Goal: Task Accomplishment & Management: Complete application form

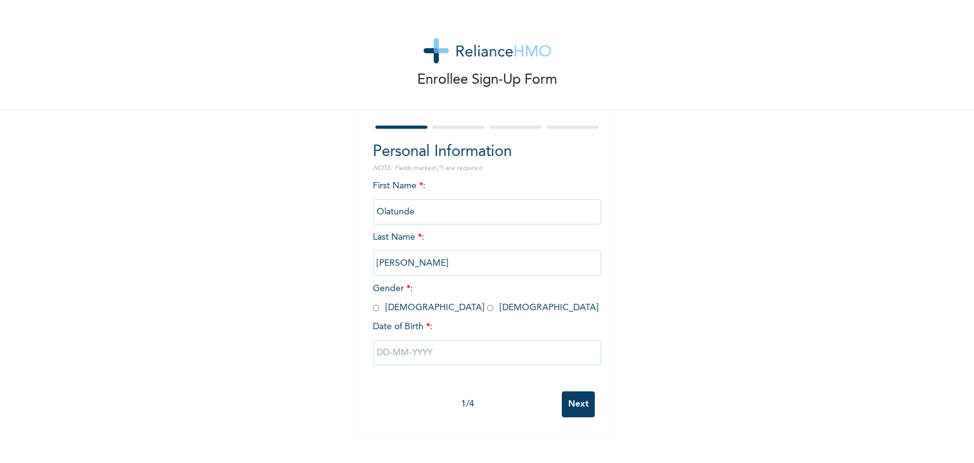
click at [452, 183] on div "First Name * : [PERSON_NAME] Last Name * : [PERSON_NAME] Gender * : [DEMOGRAPHI…" at bounding box center [487, 283] width 228 height 206
click at [373, 308] on input "radio" at bounding box center [376, 308] width 6 height 12
radio input "true"
click at [385, 350] on input "text" at bounding box center [487, 352] width 228 height 25
select select "9"
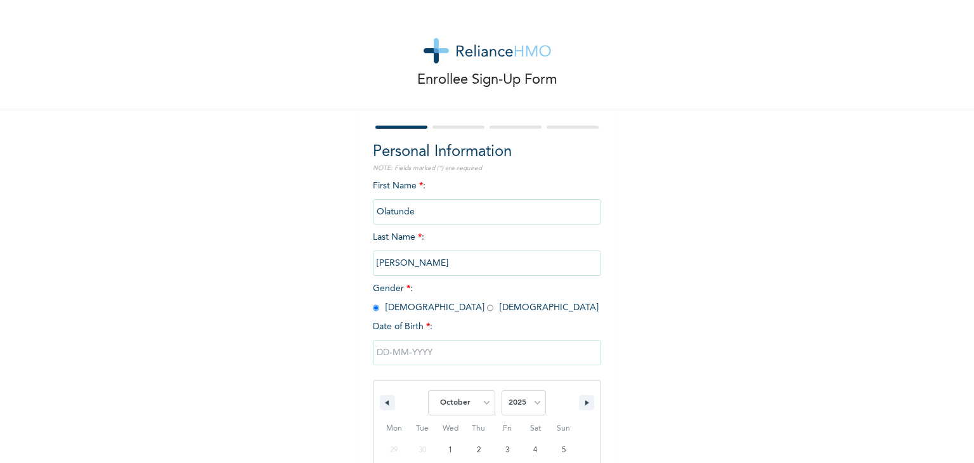
click at [409, 355] on input "text" at bounding box center [487, 352] width 228 height 25
click at [381, 351] on input "text" at bounding box center [487, 352] width 228 height 25
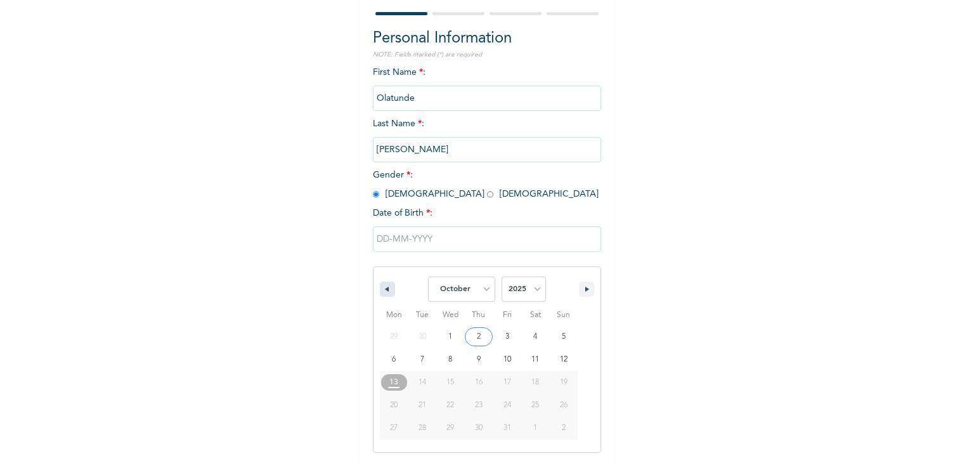
click at [382, 292] on icon "button" at bounding box center [385, 289] width 6 height 5
select select "7"
click at [526, 285] on select "2025 2024 2023 2022 2021 2020 2019 2018 2017 2016 2015 2014 2013 2012 2011 2010…" at bounding box center [524, 289] width 44 height 25
select select "1995"
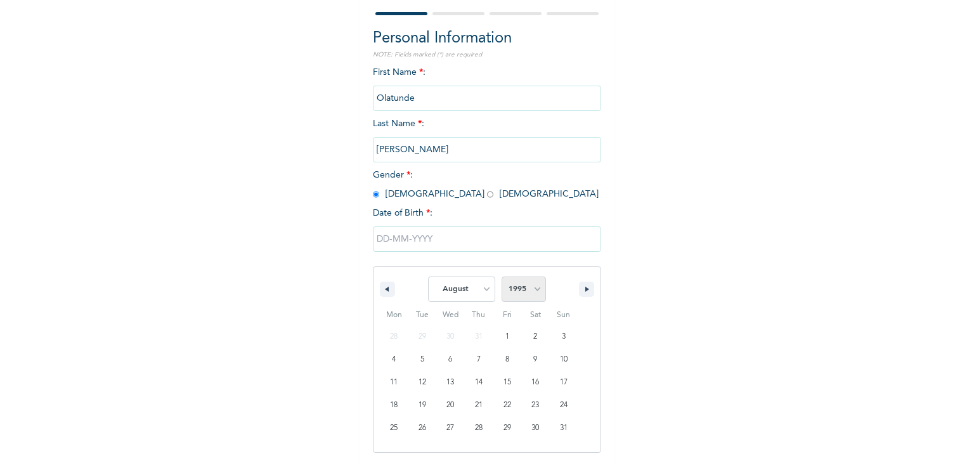
click at [502, 277] on select "2025 2024 2023 2022 2021 2020 2019 2018 2017 2016 2015 2014 2013 2012 2011 2010…" at bounding box center [524, 289] width 44 height 25
click at [485, 294] on select "January February March April May June July August September October November De…" at bounding box center [461, 289] width 67 height 25
select select "3"
click at [428, 277] on select "January February March April May June July August September October November De…" at bounding box center [461, 289] width 67 height 25
type input "[DATE]"
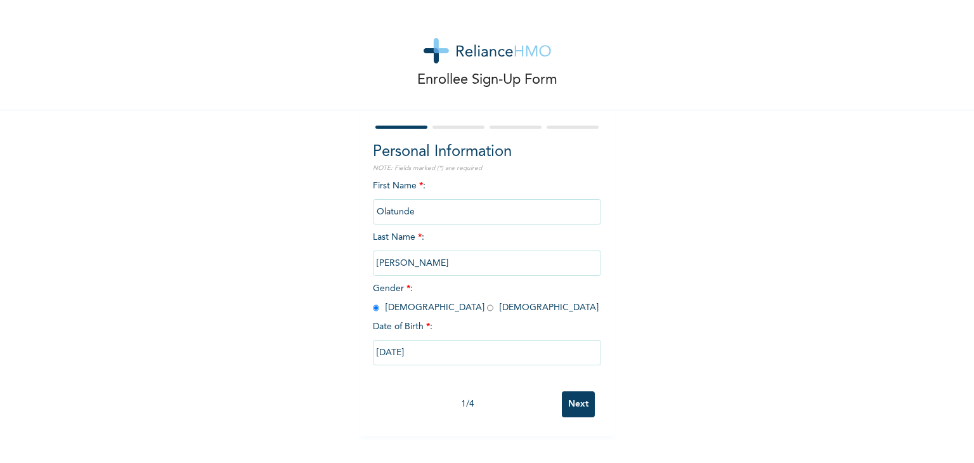
scroll to position [0, 0]
click at [429, 360] on input "[DATE]" at bounding box center [487, 352] width 228 height 25
select select "3"
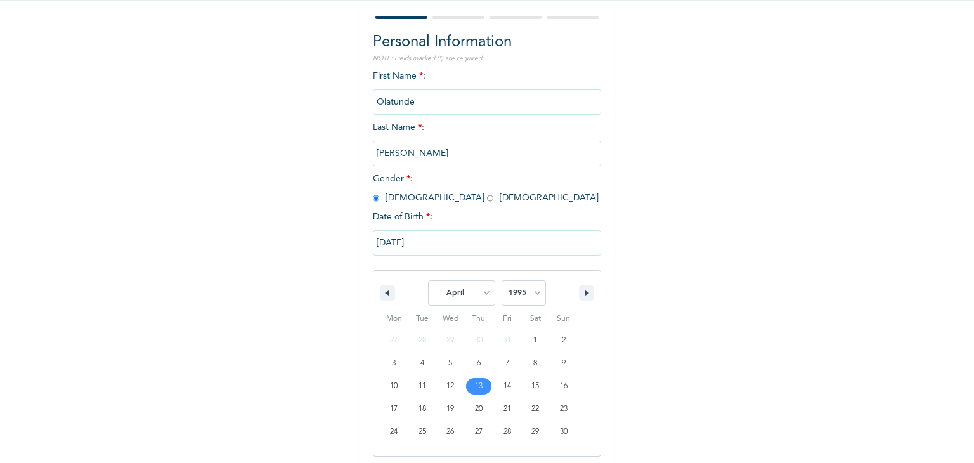
scroll to position [114, 0]
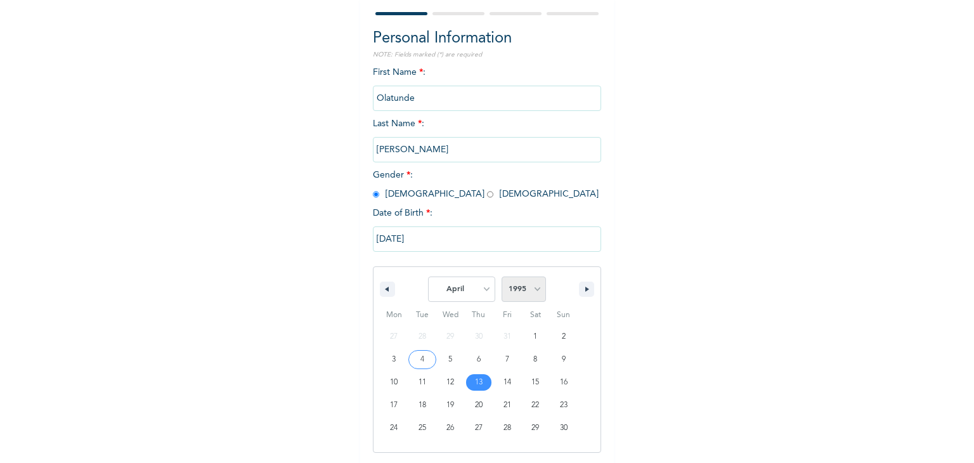
click at [535, 290] on select "2025 2024 2023 2022 2021 2020 2019 2018 2017 2016 2015 2014 2013 2012 2011 2010…" at bounding box center [524, 289] width 44 height 25
select select "1990"
click at [502, 277] on select "2025 2024 2023 2022 2021 2020 2019 2018 2017 2016 2015 2014 2013 2012 2011 2010…" at bounding box center [524, 289] width 44 height 25
type input "[DATE]"
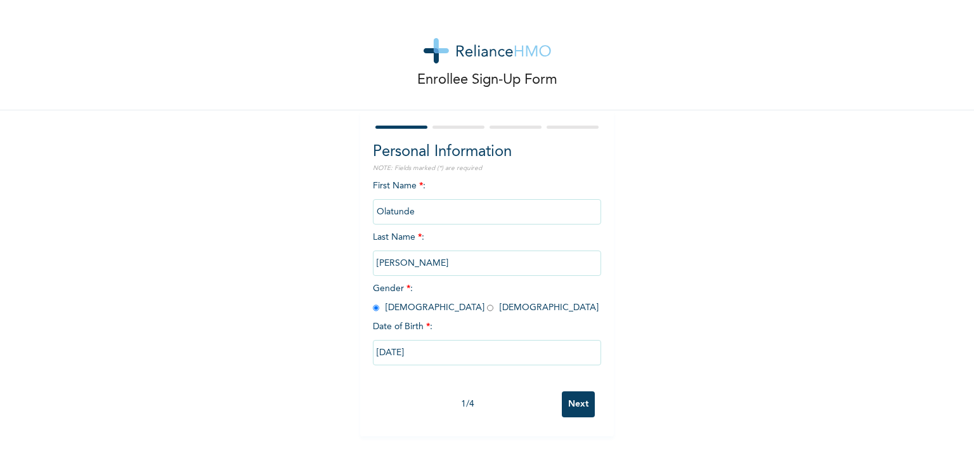
scroll to position [0, 0]
click at [568, 402] on input "Next" at bounding box center [578, 404] width 33 height 26
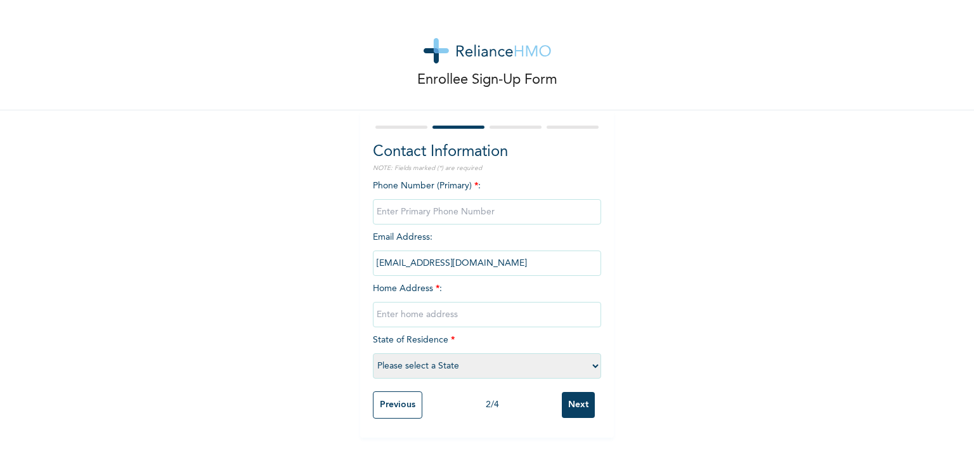
click at [434, 212] on input "phone" at bounding box center [487, 211] width 228 height 25
type input "07033144380"
click at [402, 316] on input "text" at bounding box center [487, 314] width 228 height 25
type input "i"
type input "[STREET_ADDRESS][PERSON_NAME]"
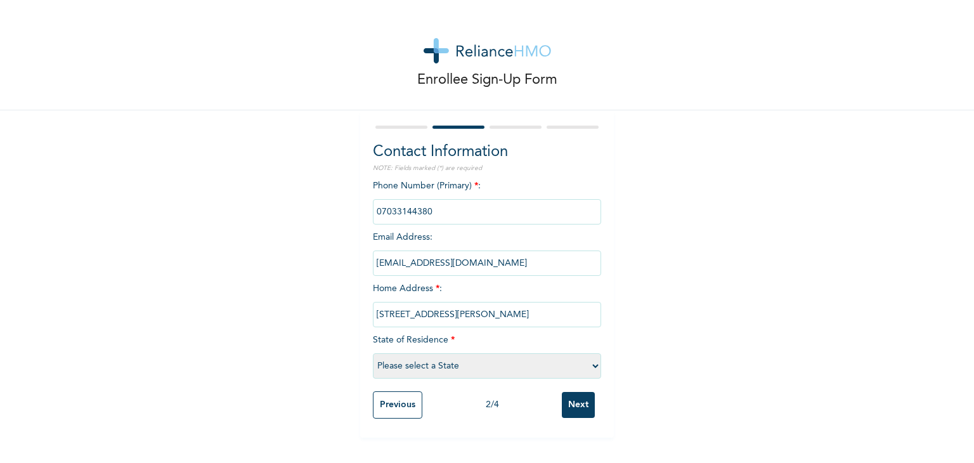
click at [493, 365] on select "Please select a State [PERSON_NAME] (FCT) [PERSON_NAME] Ibom [GEOGRAPHIC_DATA] …" at bounding box center [487, 365] width 228 height 25
select select "28"
click at [373, 353] on select "Please select a State [PERSON_NAME] (FCT) [PERSON_NAME] Ibom [GEOGRAPHIC_DATA] …" at bounding box center [487, 365] width 228 height 25
click at [571, 403] on input "Next" at bounding box center [578, 405] width 33 height 26
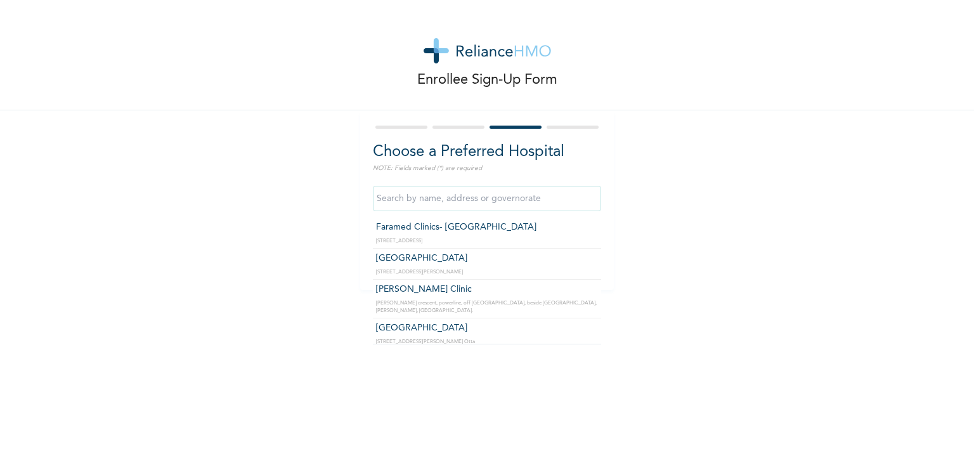
click at [412, 201] on input "text" at bounding box center [487, 198] width 228 height 25
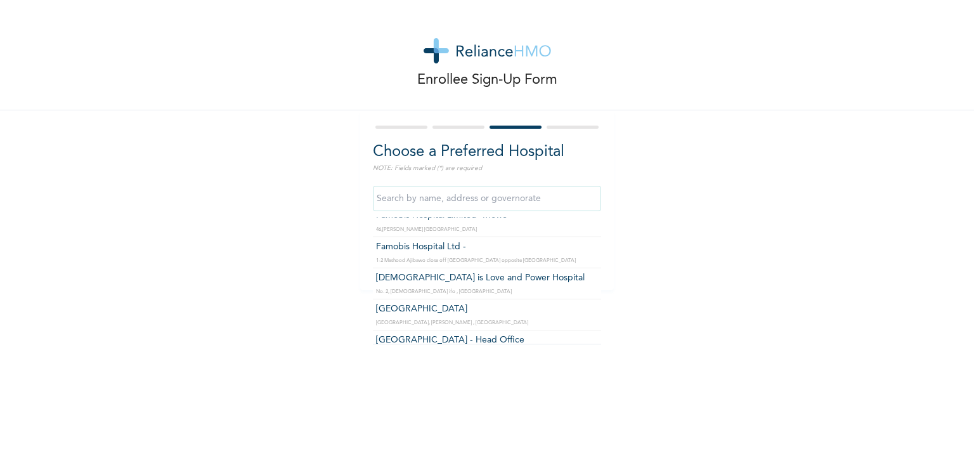
scroll to position [1859, 0]
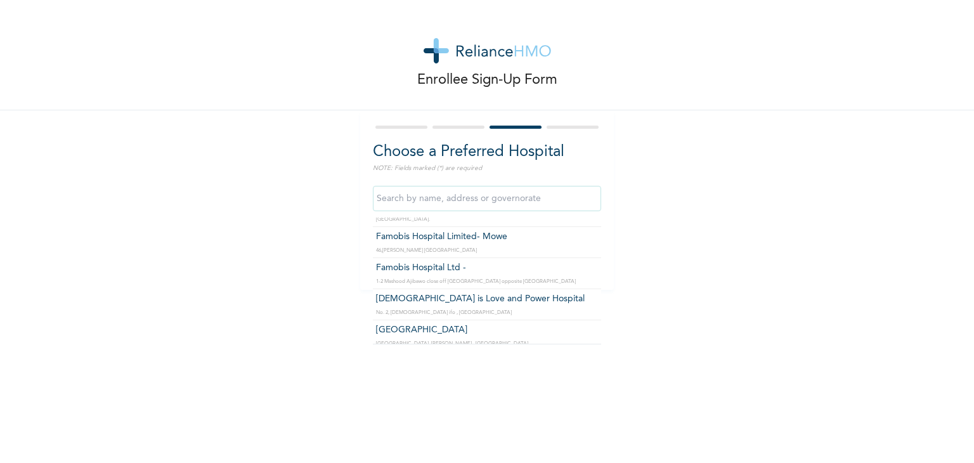
click at [396, 199] on input "text" at bounding box center [487, 198] width 228 height 25
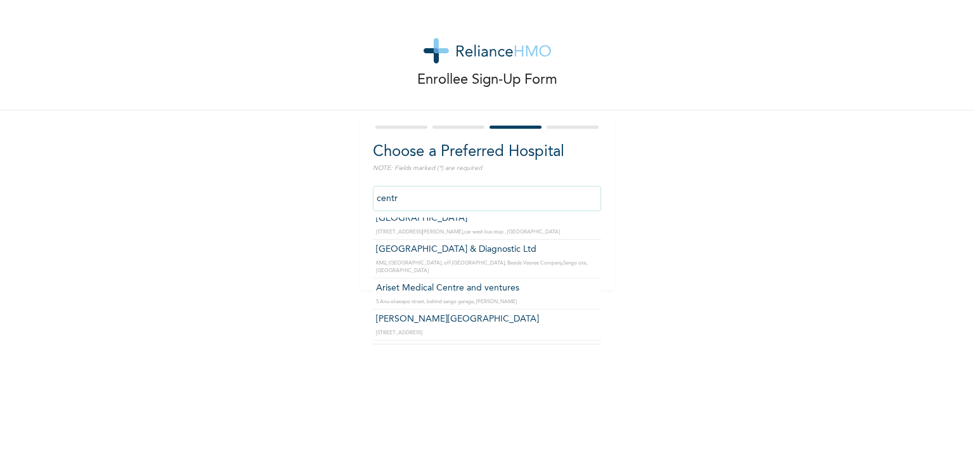
scroll to position [204, 0]
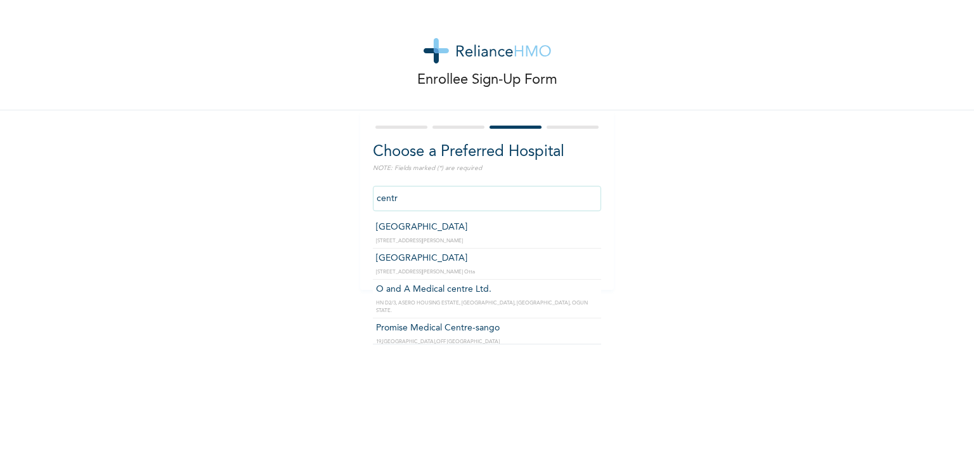
click at [407, 201] on input "centr" at bounding box center [487, 198] width 228 height 25
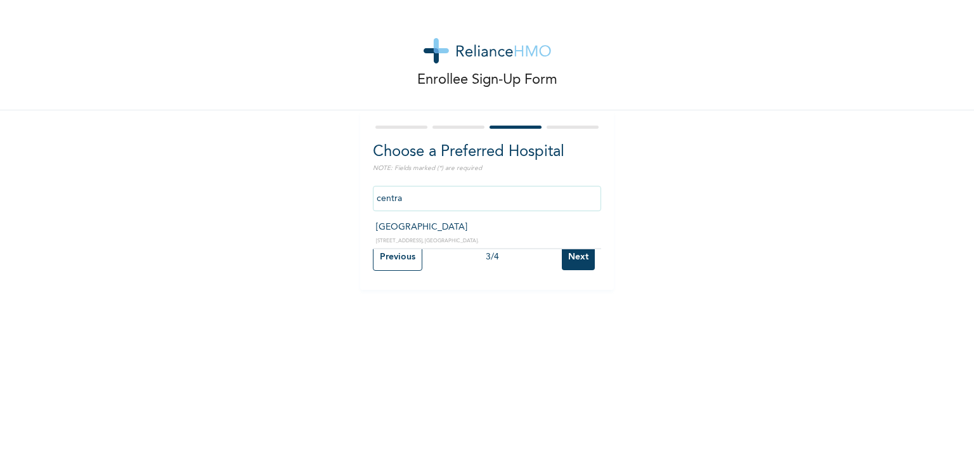
drag, startPoint x: 408, startPoint y: 202, endPoint x: 323, endPoint y: 200, distance: 85.7
click at [323, 200] on div "Enrollee Sign-Up Form Choose a Preferred Hospital NOTE: Fields marked (*) are r…" at bounding box center [487, 145] width 974 height 290
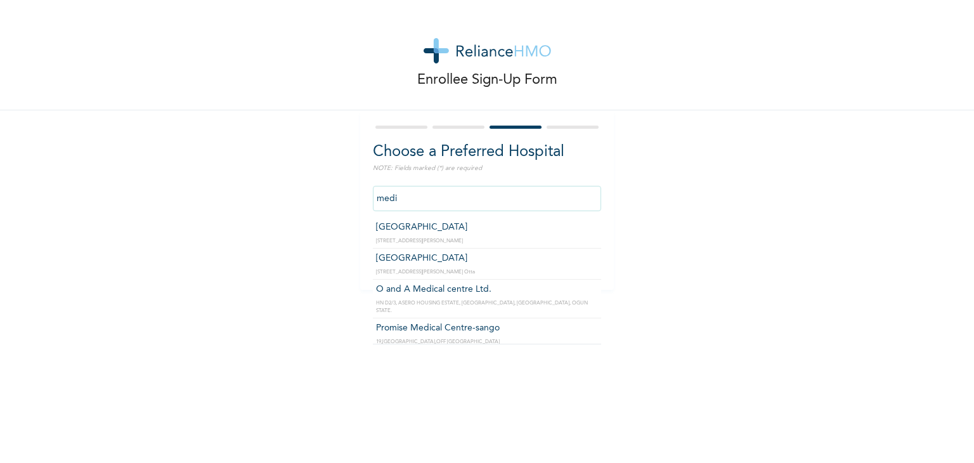
drag, startPoint x: 400, startPoint y: 199, endPoint x: 304, endPoint y: 199, distance: 96.4
click at [304, 199] on div "Enrollee Sign-Up Form Choose a Preferred Hospital NOTE: Fields marked (*) are r…" at bounding box center [487, 145] width 974 height 290
type input "centr"
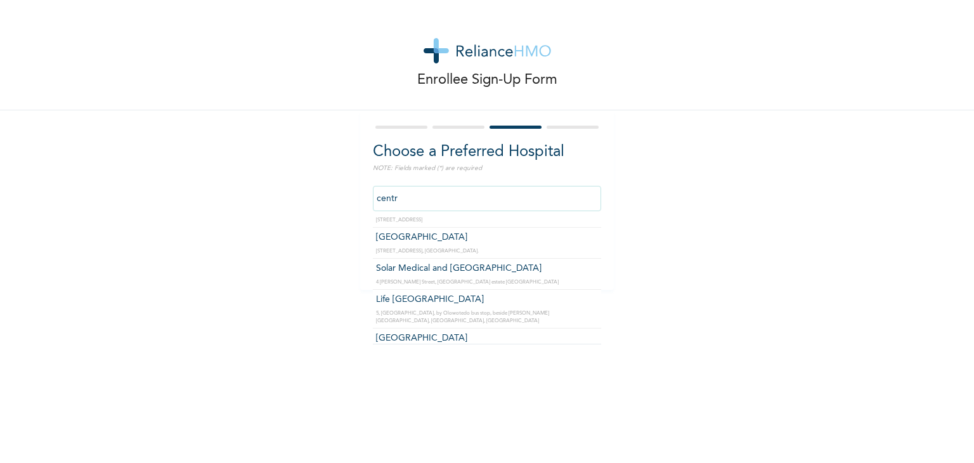
scroll to position [268, 0]
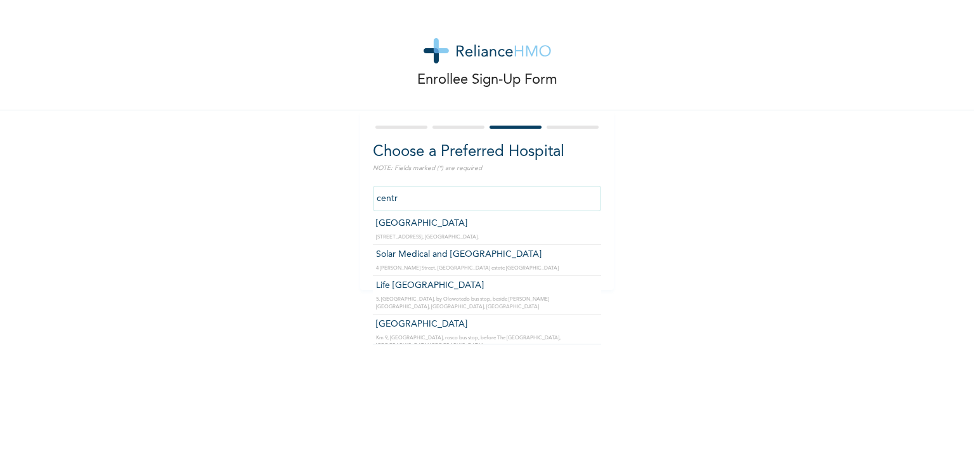
click at [448, 129] on div at bounding box center [487, 127] width 228 height 8
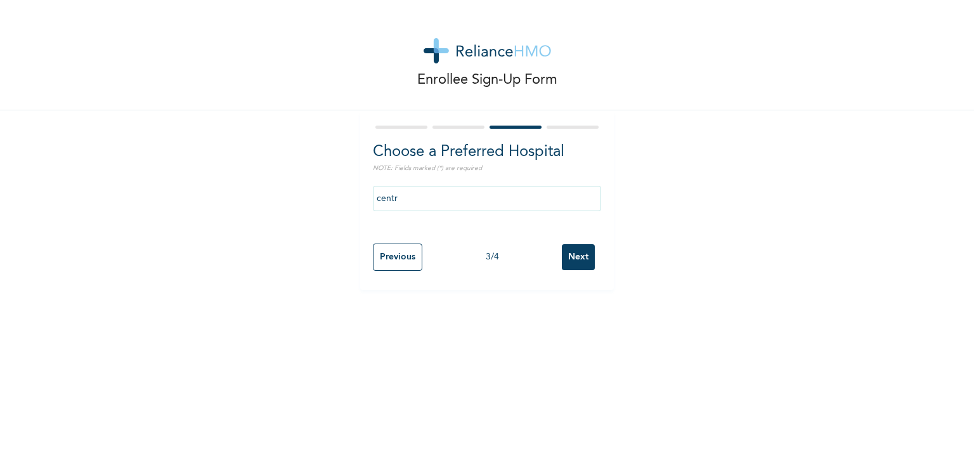
click at [396, 261] on input "Previous" at bounding box center [397, 257] width 49 height 27
select select "28"
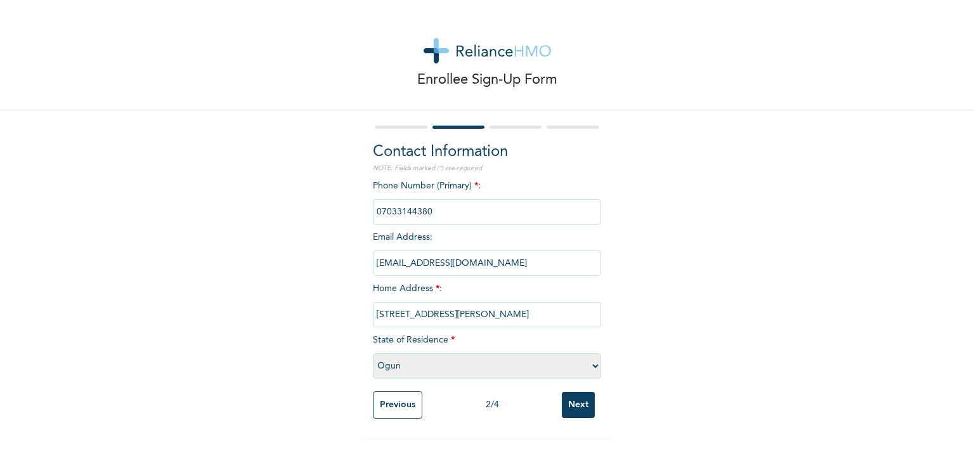
click at [436, 365] on select "Please select a State [PERSON_NAME] (FCT) [PERSON_NAME] Ibom [GEOGRAPHIC_DATA] …" at bounding box center [487, 365] width 228 height 25
click at [502, 313] on input "[STREET_ADDRESS][PERSON_NAME]" at bounding box center [487, 314] width 228 height 25
click at [471, 315] on input "[STREET_ADDRESS][PERSON_NAME][PERSON_NAME]" at bounding box center [487, 314] width 228 height 25
drag, startPoint x: 487, startPoint y: 315, endPoint x: 286, endPoint y: 161, distance: 252.9
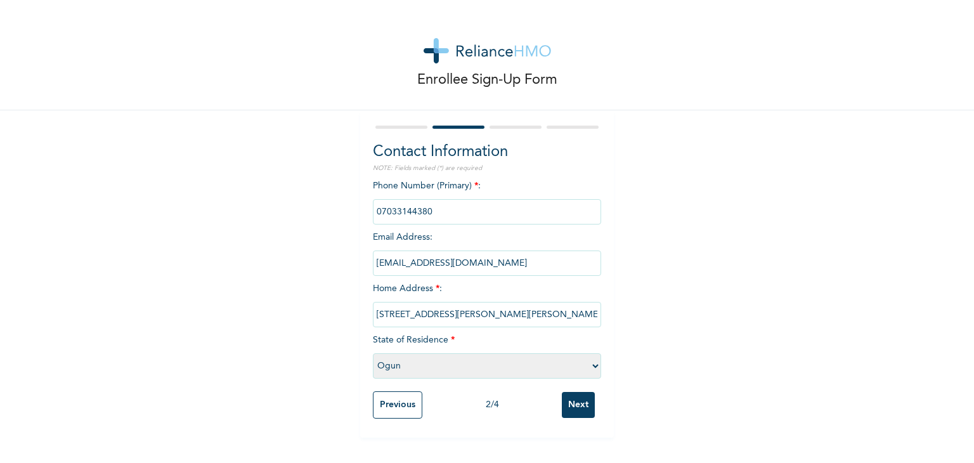
click at [286, 161] on div "Enrollee Sign-Up Form Contact Information NOTE: Fields marked (*) are required …" at bounding box center [487, 219] width 974 height 438
click at [493, 314] on input "[STREET_ADDRESS][PERSON_NAME][PERSON_NAME]" at bounding box center [487, 314] width 228 height 25
drag, startPoint x: 490, startPoint y: 317, endPoint x: 724, endPoint y: 108, distance: 313.6
click at [724, 108] on div "Enrollee Sign-Up Form" at bounding box center [487, 55] width 974 height 110
click at [502, 315] on input "[STREET_ADDRESS][PERSON_NAME][PERSON_NAME]" at bounding box center [487, 314] width 228 height 25
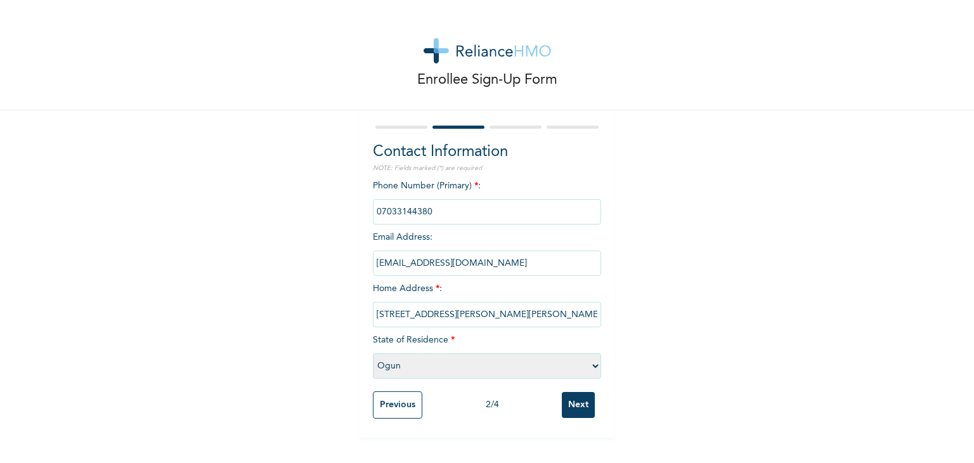
type input "[STREET_ADDRESS][PERSON_NAME][PERSON_NAME]"
drag, startPoint x: 480, startPoint y: 314, endPoint x: 254, endPoint y: 170, distance: 268.4
click at [254, 170] on div "Enrollee Sign-Up Form Contact Information NOTE: Fields marked (*) are required …" at bounding box center [487, 219] width 974 height 438
click at [580, 404] on input "Next" at bounding box center [578, 405] width 33 height 26
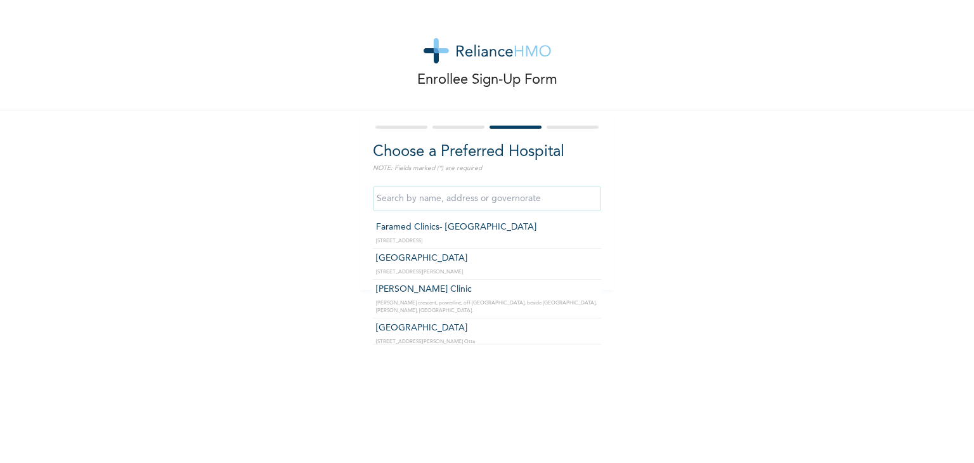
click at [543, 194] on input "text" at bounding box center [487, 198] width 228 height 25
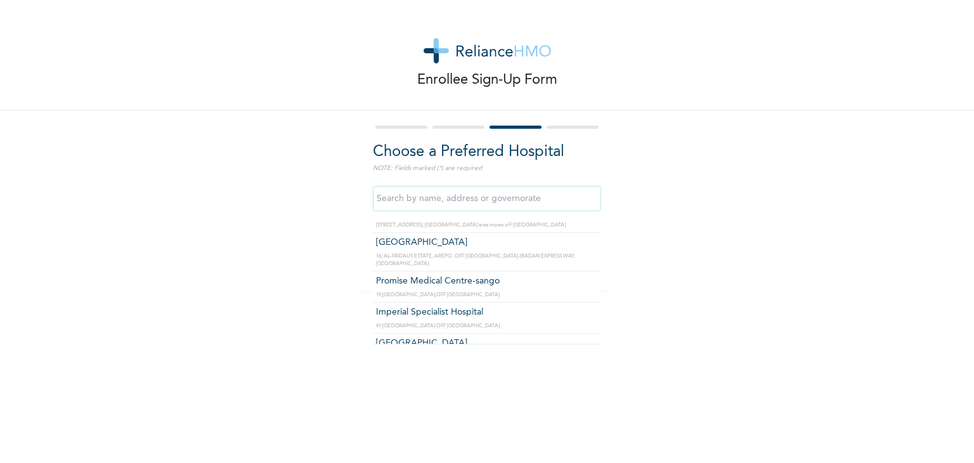
scroll to position [393, 0]
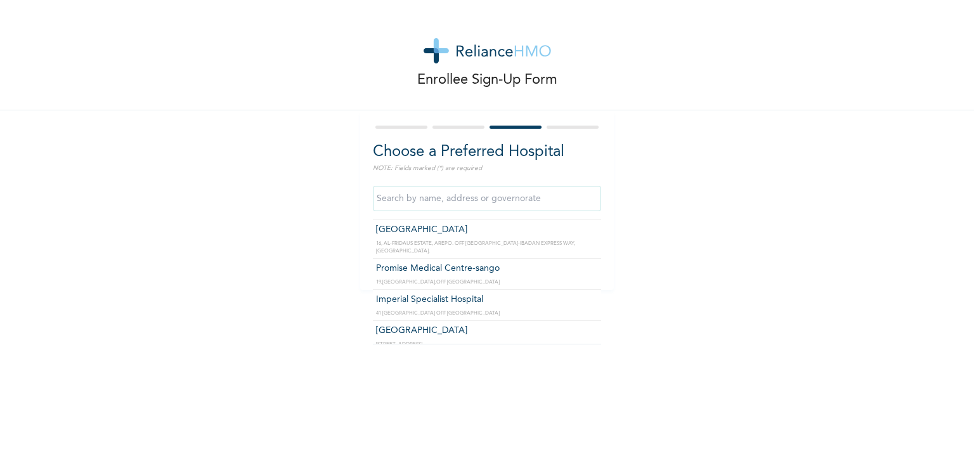
click at [421, 198] on input "text" at bounding box center [487, 198] width 228 height 25
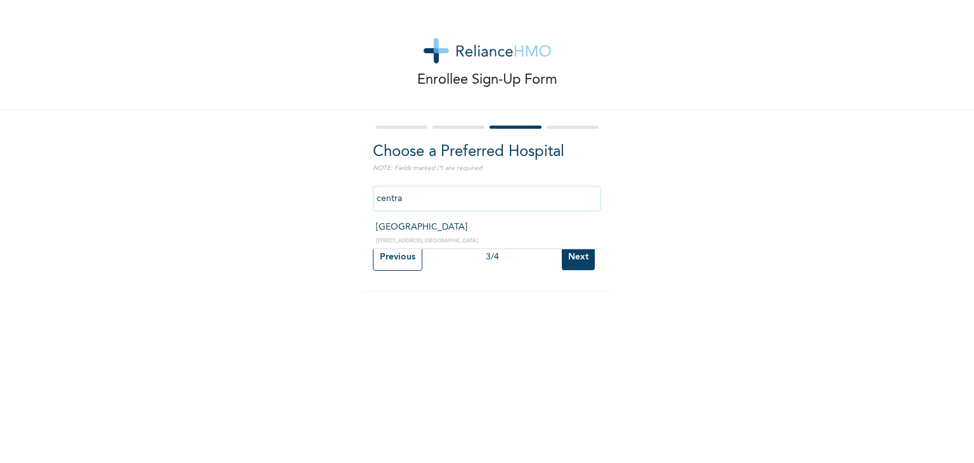
scroll to position [0, 0]
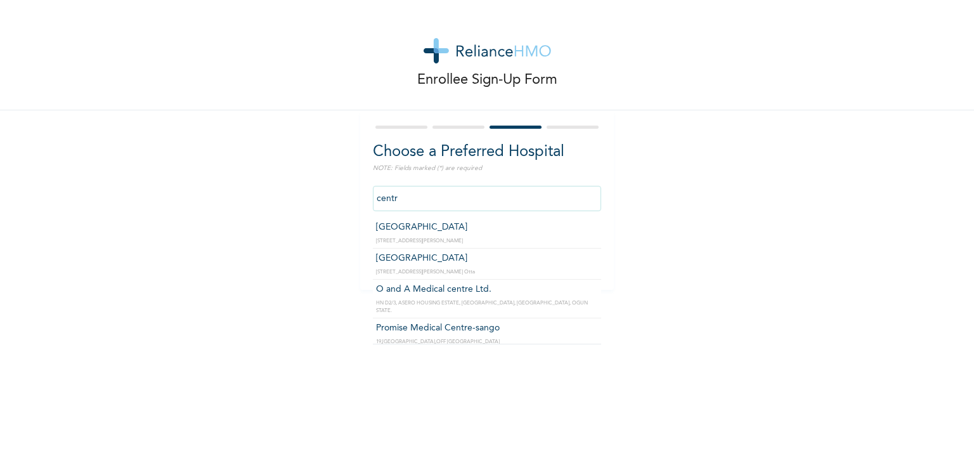
type input "[GEOGRAPHIC_DATA]"
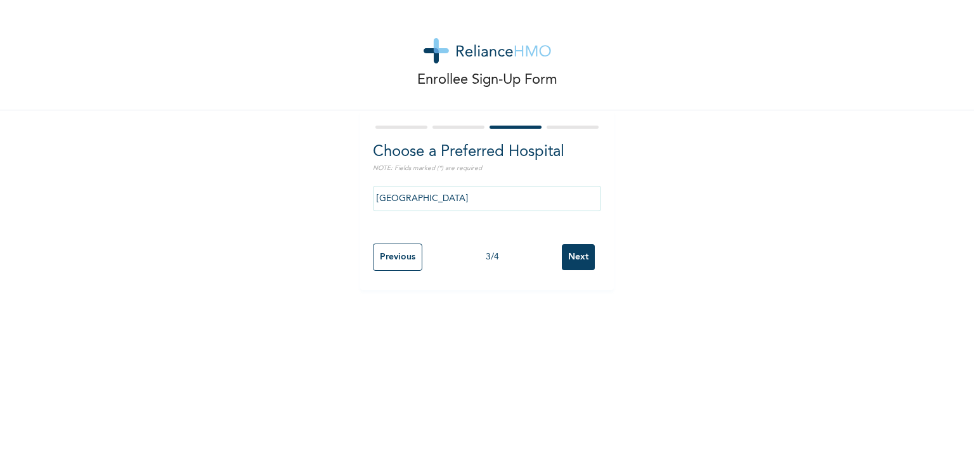
click at [578, 254] on input "Next" at bounding box center [578, 257] width 33 height 26
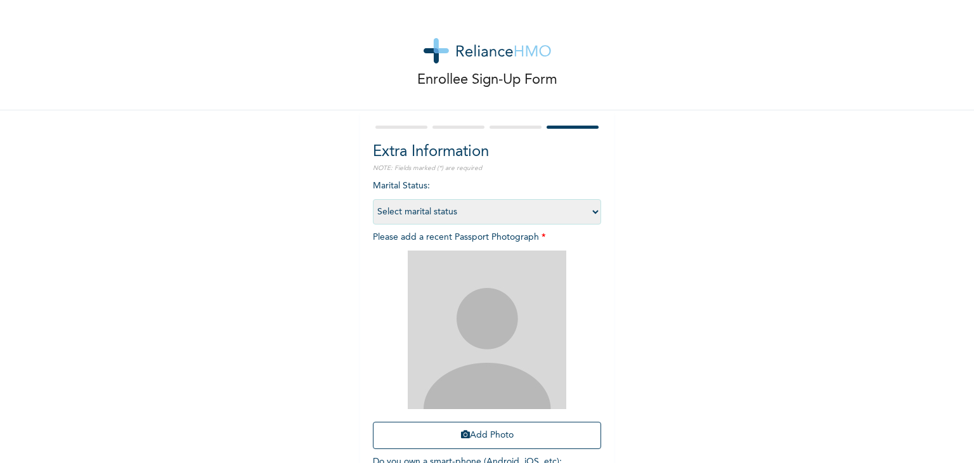
click at [592, 212] on select "Select marital status [DEMOGRAPHIC_DATA] Married [DEMOGRAPHIC_DATA] Widow/[DEMO…" at bounding box center [487, 211] width 228 height 25
select select "2"
click at [373, 199] on select "Select marital status [DEMOGRAPHIC_DATA] Married [DEMOGRAPHIC_DATA] Widow/[DEMO…" at bounding box center [487, 211] width 228 height 25
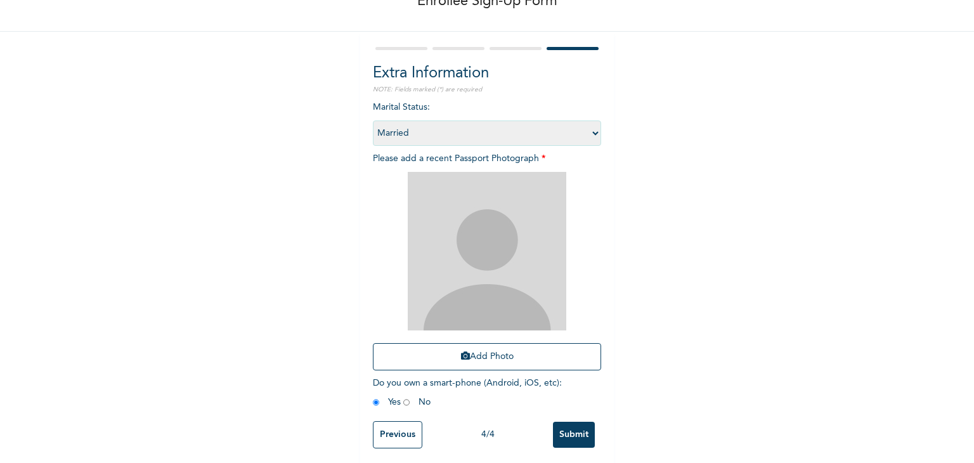
scroll to position [92, 0]
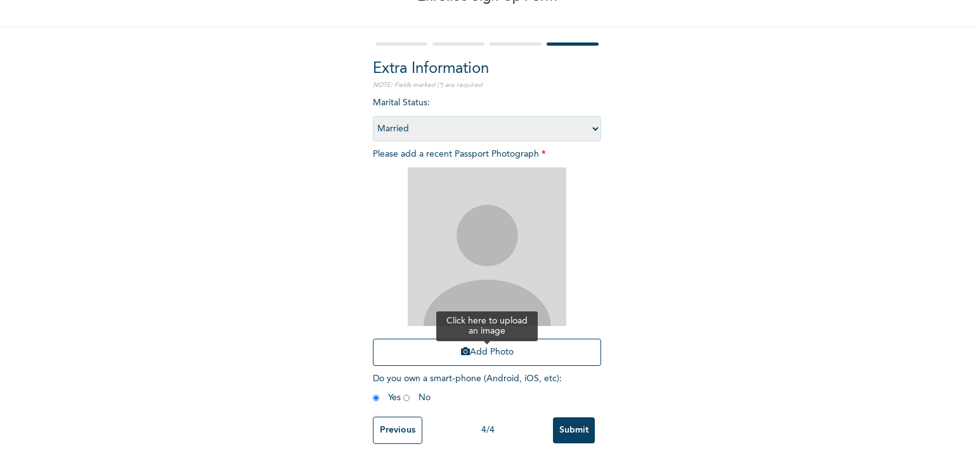
click at [486, 344] on button "Add Photo" at bounding box center [487, 352] width 228 height 27
click at [573, 421] on input "Submit" at bounding box center [574, 430] width 42 height 26
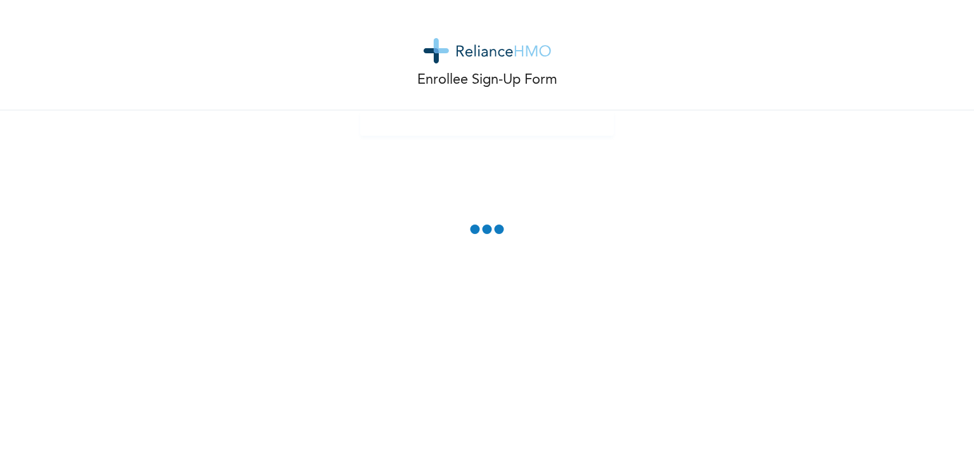
scroll to position [22, 0]
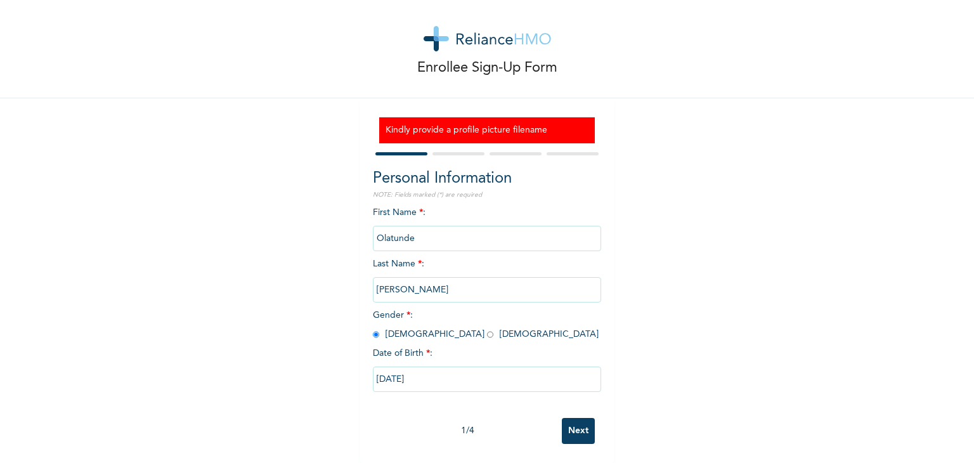
click at [575, 419] on input "Next" at bounding box center [578, 431] width 33 height 26
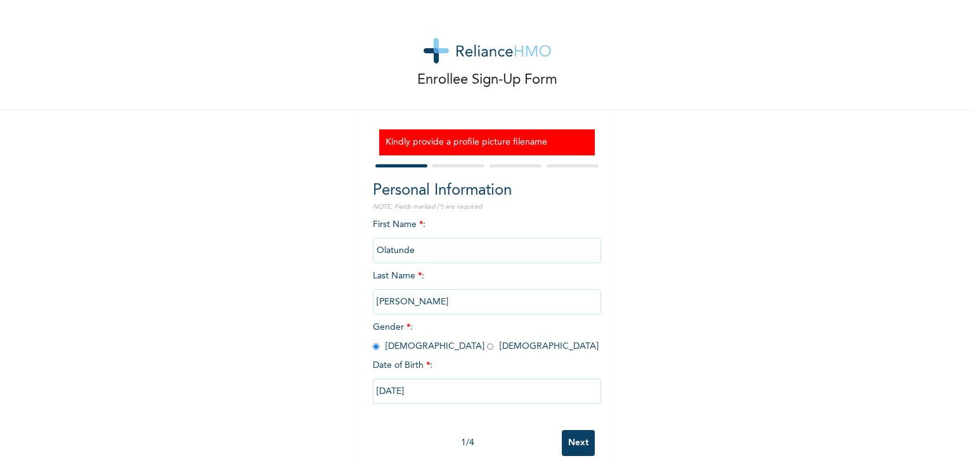
select select "28"
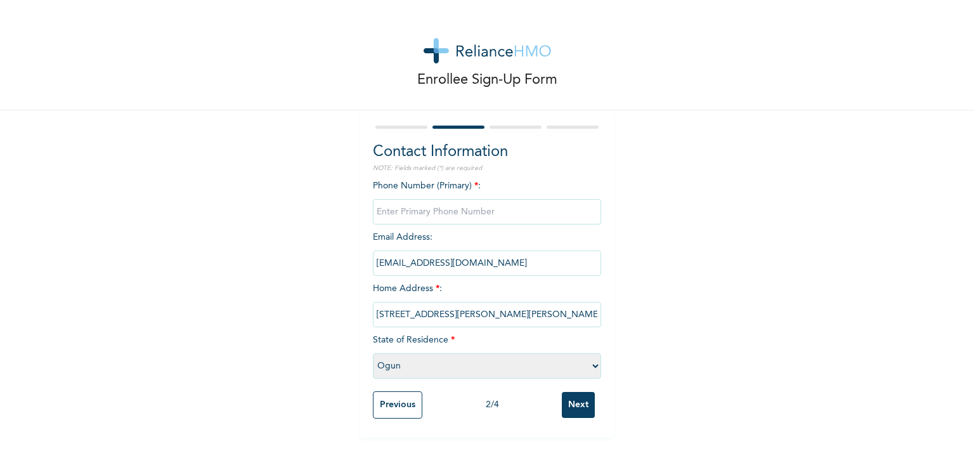
click at [452, 213] on input "phone" at bounding box center [487, 211] width 228 height 25
type input "07033144380"
click at [578, 407] on input "Next" at bounding box center [578, 405] width 33 height 26
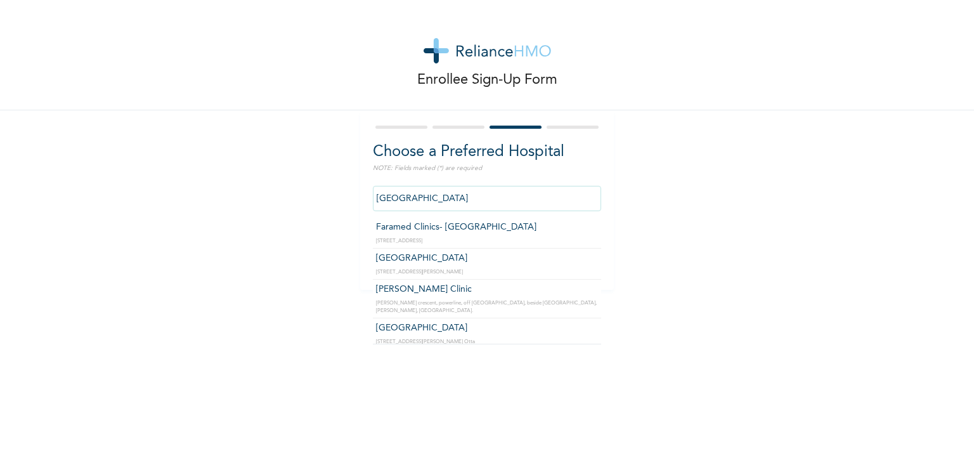
click at [470, 197] on input "[GEOGRAPHIC_DATA]" at bounding box center [487, 198] width 228 height 25
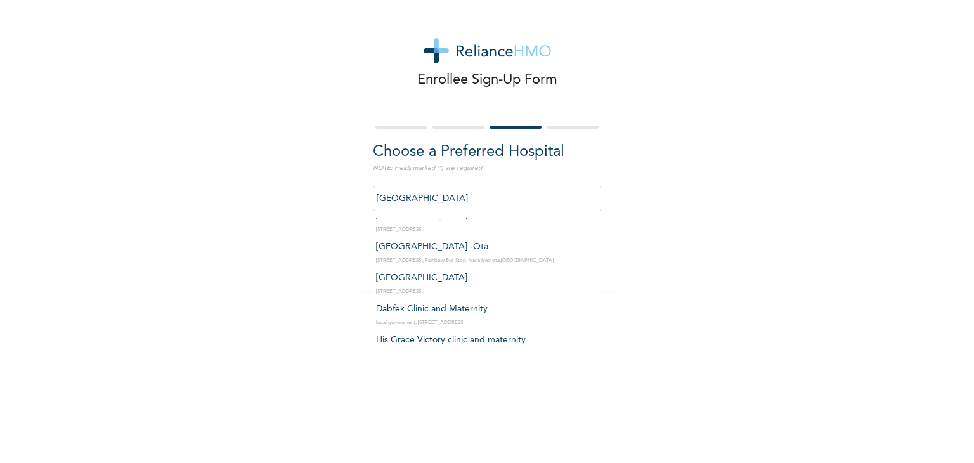
scroll to position [2612, 0]
